Goal: Task Accomplishment & Management: Complete application form

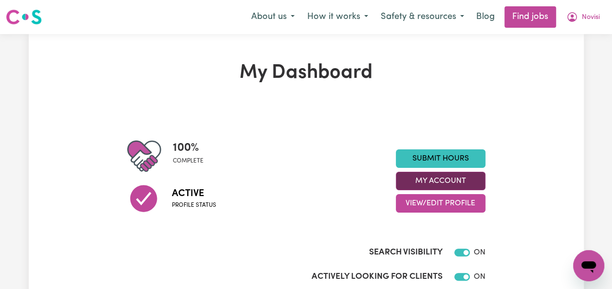
click at [465, 182] on button "My Account" at bounding box center [441, 181] width 90 height 18
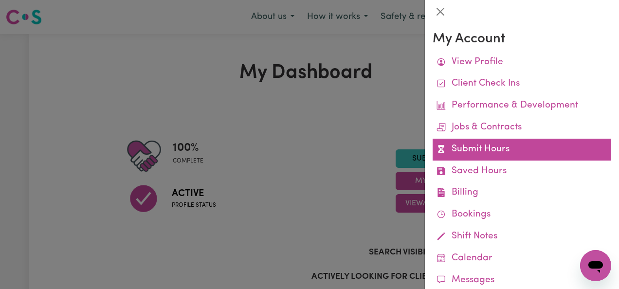
click at [492, 148] on link "Submit Hours" at bounding box center [522, 150] width 179 height 22
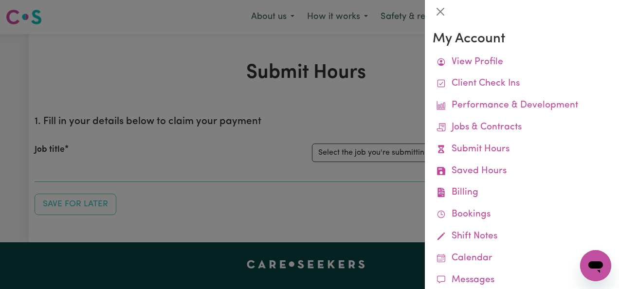
click at [395, 183] on div at bounding box center [309, 144] width 619 height 289
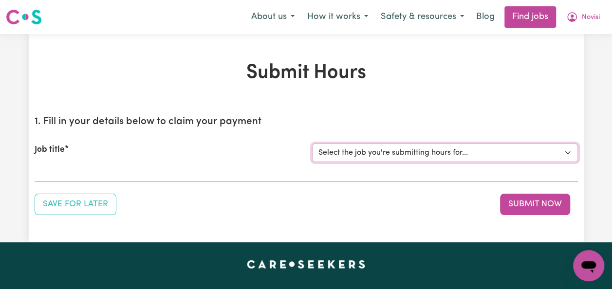
click at [474, 151] on select "Select the job you're submitting hours for... [Jaxson Chosen Family ] Support W…" at bounding box center [445, 153] width 266 height 18
select select "14569"
click at [312, 144] on select "Select the job you're submitting hours for... [Jaxson Chosen Family ] Support W…" at bounding box center [445, 153] width 266 height 18
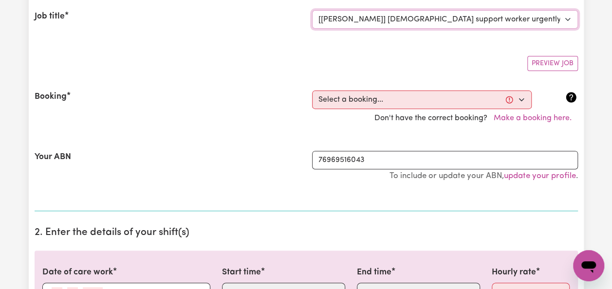
scroll to position [153, 0]
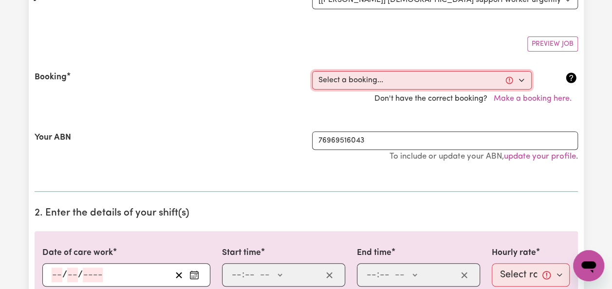
click at [520, 79] on select "Select a booking... [DATE] 08:00am to 08:00pm (RECURRING) [DATE] 08:00am to 08:…" at bounding box center [421, 80] width 219 height 18
select select "350174"
click at [312, 71] on select "Select a booking... [DATE] 08:00am to 08:00pm (RECURRING) [DATE] 08:00am to 08:…" at bounding box center [421, 80] width 219 height 18
type input "[DATE]"
type input "3"
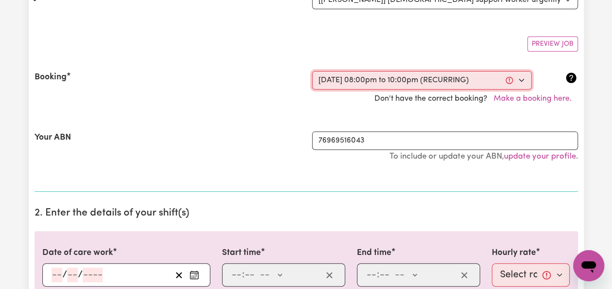
type input "9"
type input "2025"
type input "20:00"
type input "8"
type input "0"
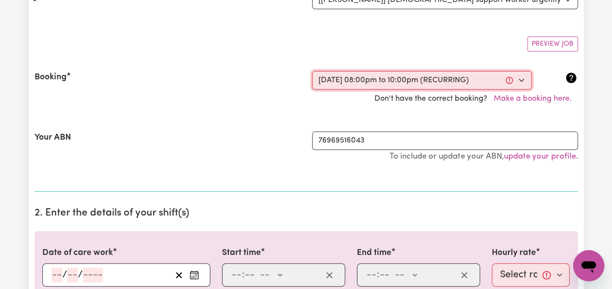
select select "pm"
type input "22:00"
type input "10"
type input "0"
select select "pm"
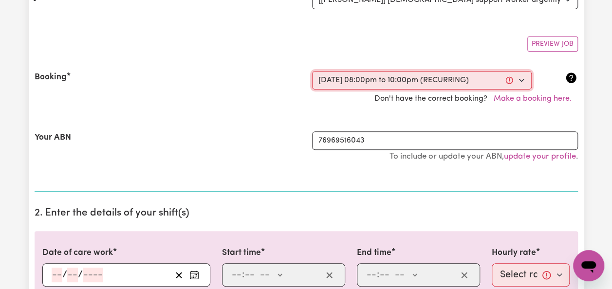
select select "65.21-Weekday"
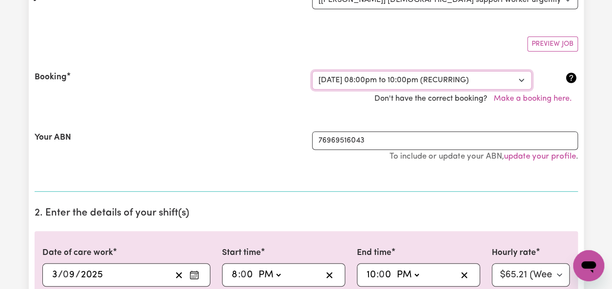
click at [521, 79] on select "Select a booking... [DATE] 08:00am to 08:00pm (RECURRING) [DATE] 08:00am to 08:…" at bounding box center [421, 80] width 219 height 18
select select "350162"
click at [312, 71] on select "Select a booking... [DATE] 08:00am to 08:00pm (RECURRING) [DATE] 08:00am to 08:…" at bounding box center [421, 80] width 219 height 18
select select "pm"
select select "65.21-Weekday"
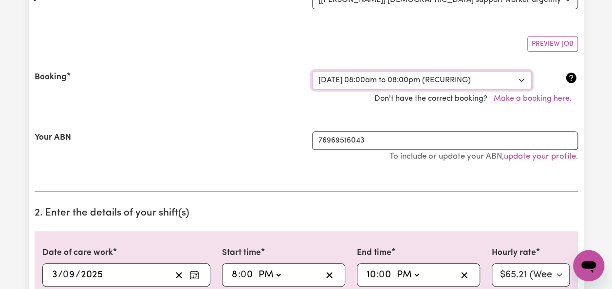
click at [521, 74] on select "Select a booking... [DATE] 08:00am to 08:00pm (RECURRING) [DATE] 08:00am to 08:…" at bounding box center [421, 80] width 219 height 18
click at [260, 66] on div "Booking Select a booking... [DATE] 08:00am to 08:00pm (RECURRING) [DATE] 08:00a…" at bounding box center [306, 89] width 543 height 60
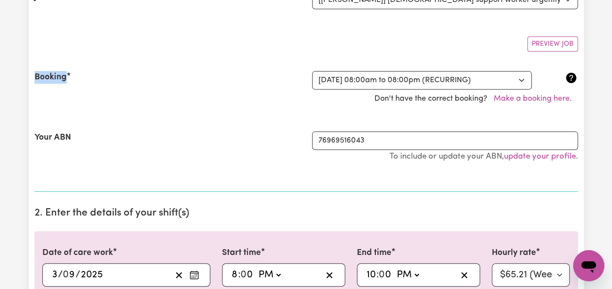
click at [260, 66] on div "Booking Select a booking... [DATE] 08:00am to 08:00pm (RECURRING) [DATE] 08:00a…" at bounding box center [306, 89] width 543 height 60
click at [260, 67] on div "Booking Select a booking... [DATE] 08:00am to 08:00pm (RECURRING) [DATE] 08:00a…" at bounding box center [306, 89] width 543 height 60
click at [259, 63] on div "Booking Select a booking... [DATE] 08:00am to 08:00pm (RECURRING) [DATE] 08:00a…" at bounding box center [306, 89] width 543 height 60
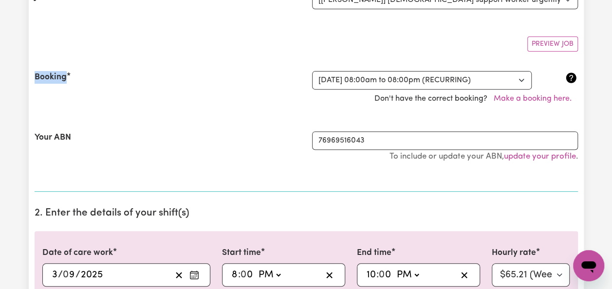
click at [259, 63] on div "Booking Select a booking... [DATE] 08:00am to 08:00pm (RECURRING) [DATE] 08:00a…" at bounding box center [306, 89] width 543 height 60
click at [526, 75] on select "Select a booking... [DATE] 08:00am to 08:00pm (RECURRING) [DATE] 08:00am to 08:…" at bounding box center [421, 80] width 219 height 18
select select "350181"
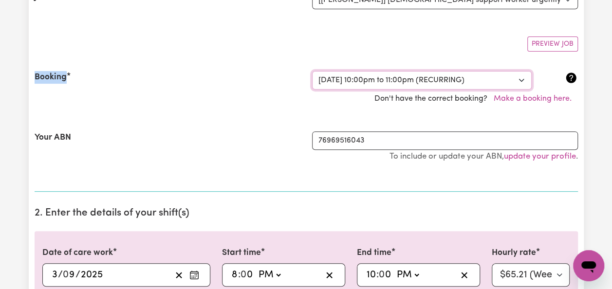
click at [312, 71] on select "Select a booking... [DATE] 08:00am to 08:00pm (RECURRING) [DATE] 08:00am to 08:…" at bounding box center [421, 80] width 219 height 18
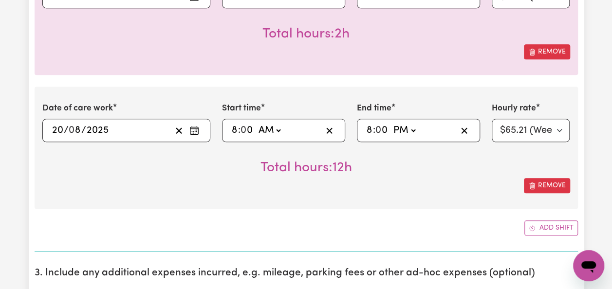
scroll to position [430, 0]
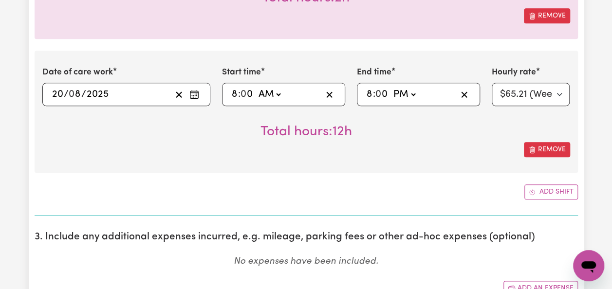
click at [462, 223] on section "3. Include any additional expenses incurred, e.g. mileage, parking fees or othe…" at bounding box center [306, 267] width 543 height 89
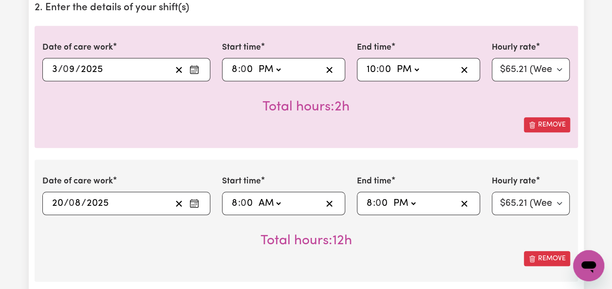
scroll to position [355, 0]
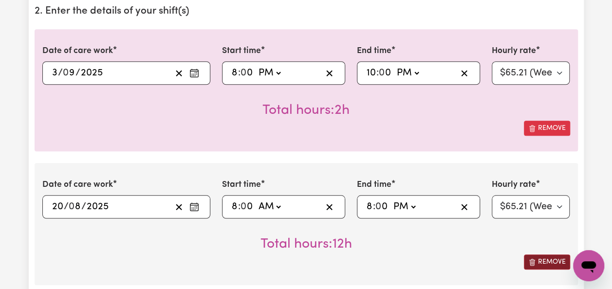
click at [546, 258] on button "Remove" at bounding box center [547, 262] width 46 height 15
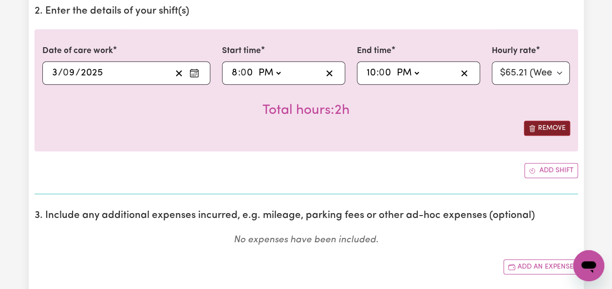
click at [556, 133] on button "Remove" at bounding box center [547, 128] width 46 height 15
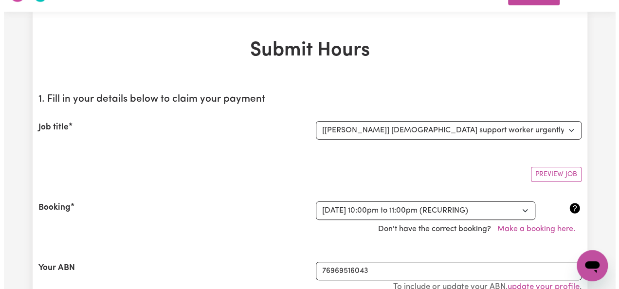
scroll to position [0, 0]
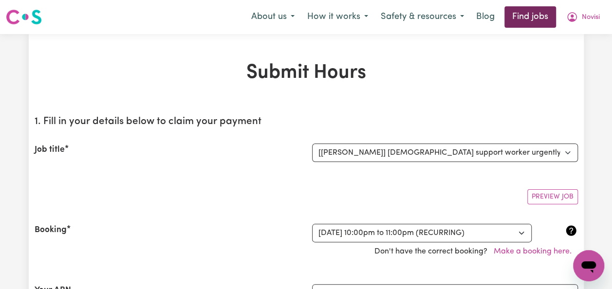
click at [525, 15] on link "Find jobs" at bounding box center [530, 16] width 52 height 21
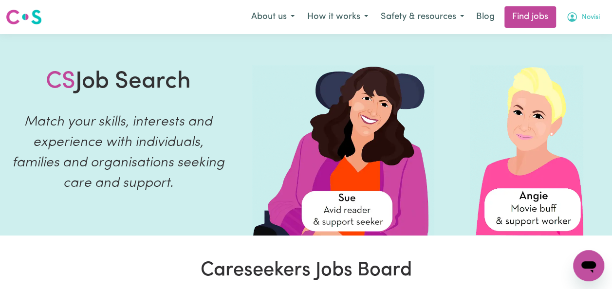
click at [577, 20] on button "Novisi" at bounding box center [583, 17] width 46 height 20
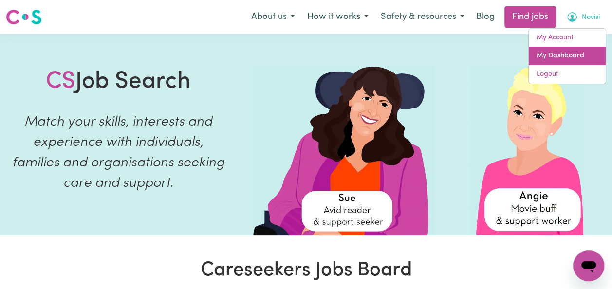
click at [578, 57] on link "My Dashboard" at bounding box center [566, 56] width 77 height 18
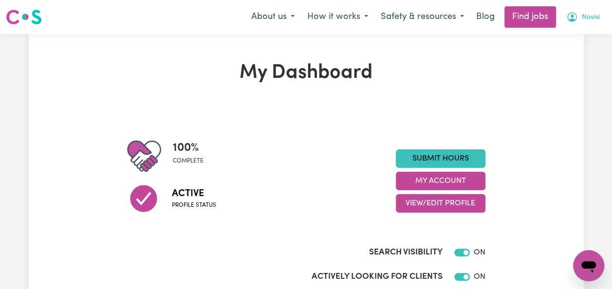
click at [591, 23] on button "Novisi" at bounding box center [583, 17] width 46 height 20
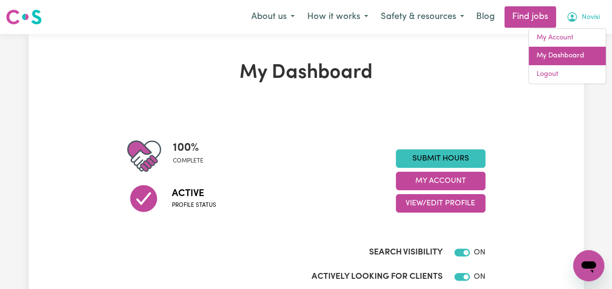
click at [569, 53] on link "My Dashboard" at bounding box center [566, 56] width 77 height 18
click at [567, 55] on link "My Dashboard" at bounding box center [566, 56] width 77 height 18
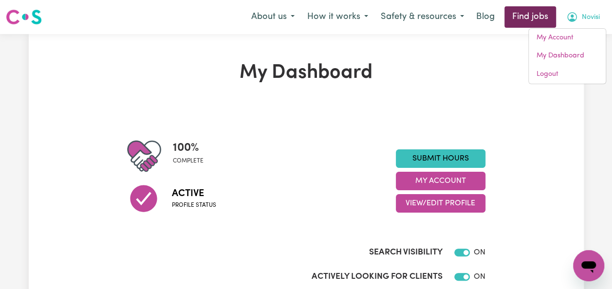
click at [535, 16] on link "Find jobs" at bounding box center [530, 16] width 52 height 21
